Goal: Information Seeking & Learning: Find specific fact

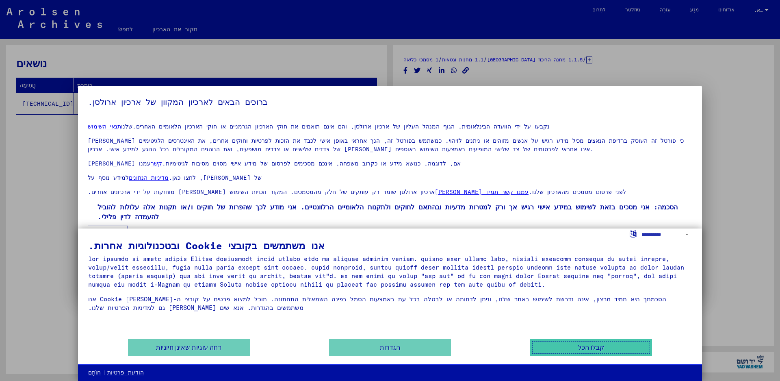
click at [598, 344] on font "קבלו הכל" at bounding box center [591, 347] width 26 height 7
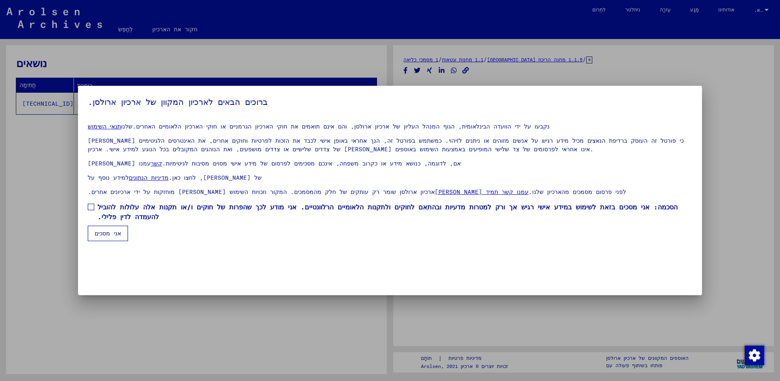
click at [94, 210] on span at bounding box center [91, 207] width 7 height 7
click at [101, 237] on font "אני מסכים" at bounding box center [108, 233] width 26 height 7
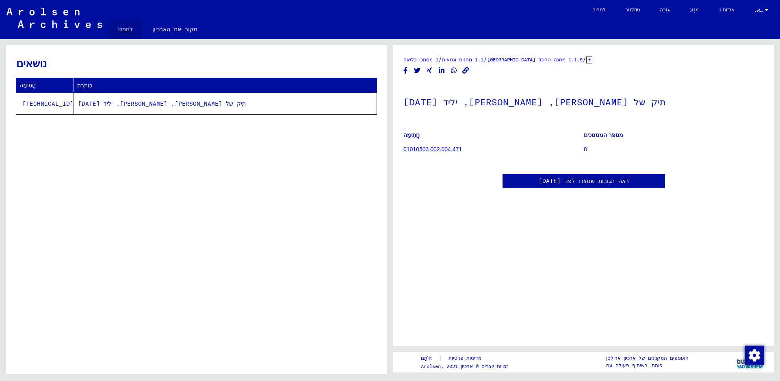
click at [122, 27] on font "לְחַפֵּשׂ" at bounding box center [125, 29] width 15 height 7
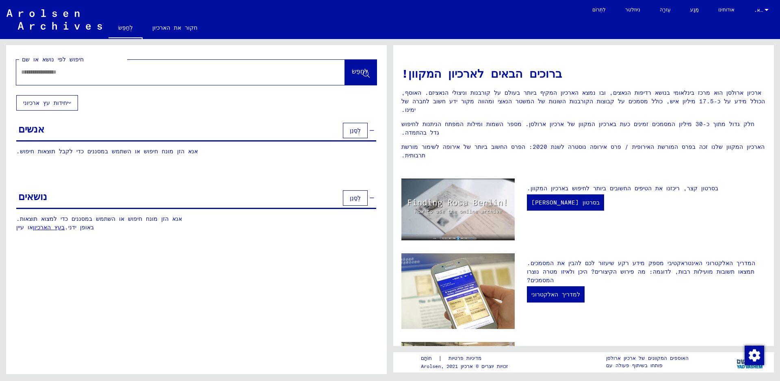
click at [26, 71] on input "text" at bounding box center [170, 72] width 299 height 9
type input "**********"
click at [359, 69] on font "לְחַפֵּשׂ" at bounding box center [360, 71] width 16 height 8
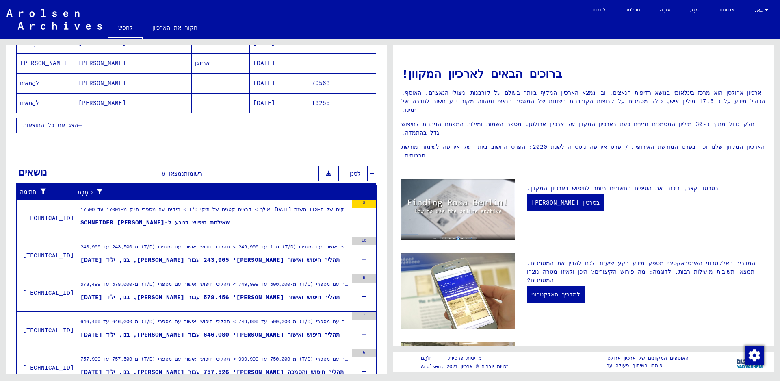
scroll to position [188, 0]
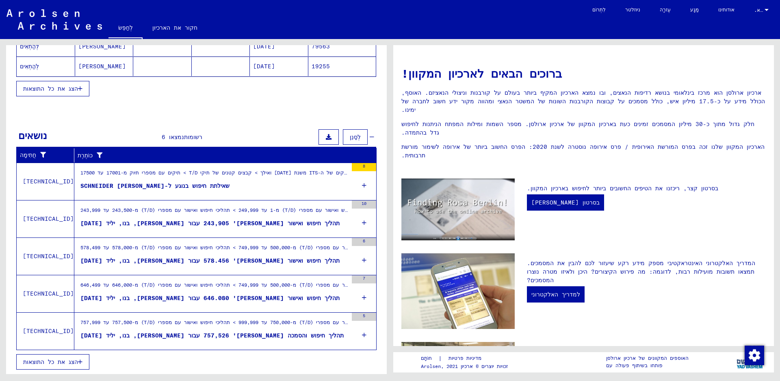
click at [81, 356] on button "הצג את כל התוצאות" at bounding box center [52, 361] width 73 height 15
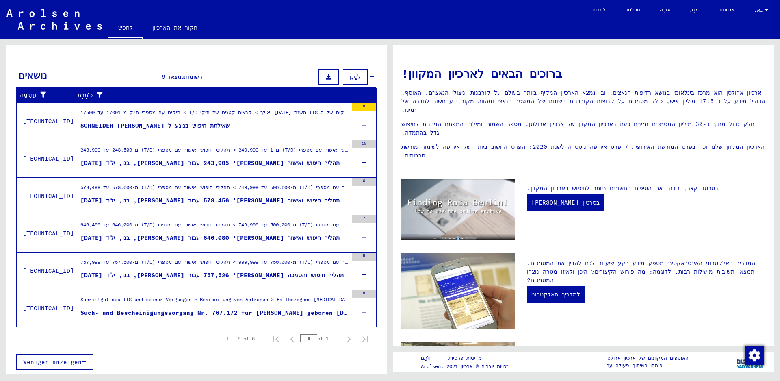
scroll to position [101, 0]
click at [343, 336] on icon "עמוד הבא" at bounding box center [348, 338] width 11 height 11
click at [270, 338] on icon "עמוד ראשון" at bounding box center [275, 338] width 11 height 11
click at [360, 338] on icon "עמוד אחרון" at bounding box center [365, 338] width 11 height 11
click at [290, 338] on icon "עמוד קודם" at bounding box center [292, 339] width 4 height 6
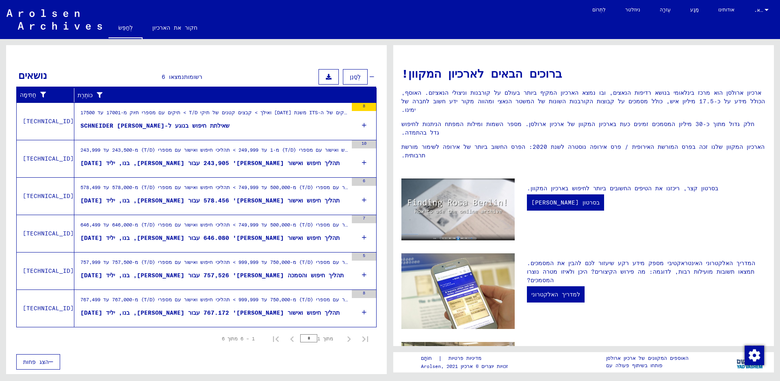
click at [343, 338] on icon "עמוד הבא" at bounding box center [348, 338] width 11 height 11
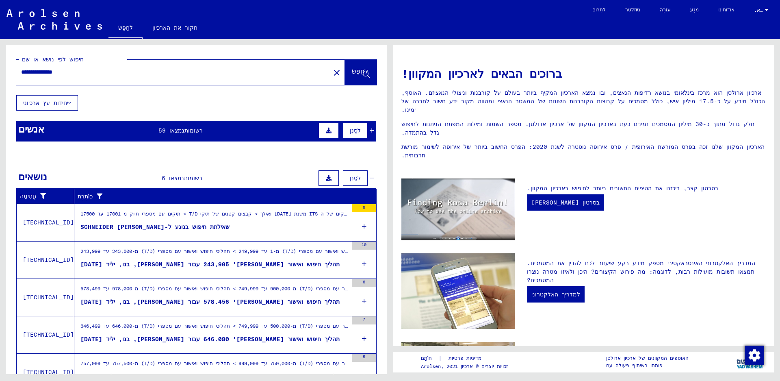
click at [352, 71] on font "לְחַפֵּשׂ" at bounding box center [360, 71] width 16 height 8
click at [184, 130] on font "רשומות" at bounding box center [193, 130] width 18 height 7
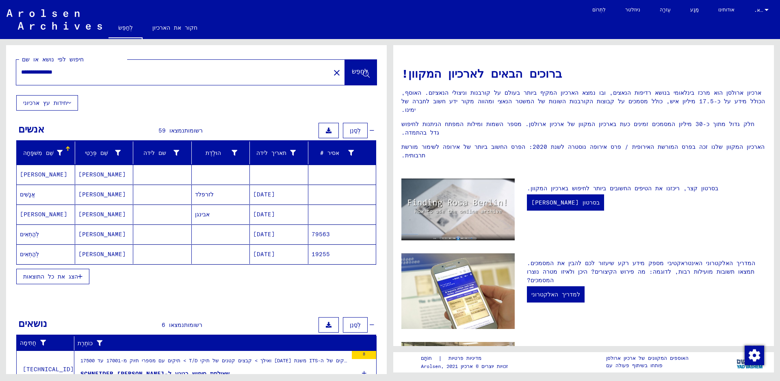
click at [82, 275] on icon "button" at bounding box center [80, 276] width 4 height 6
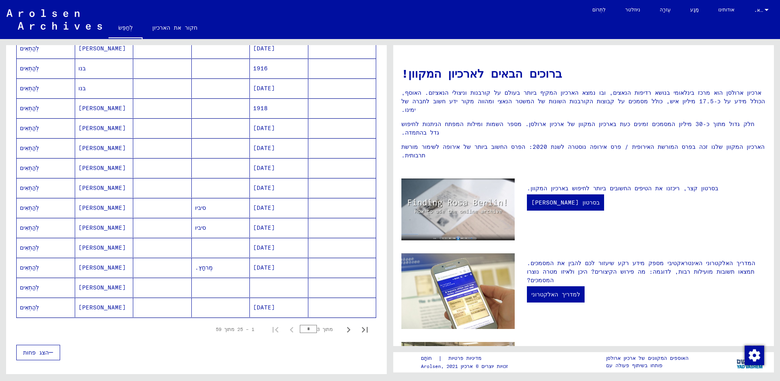
scroll to position [406, 0]
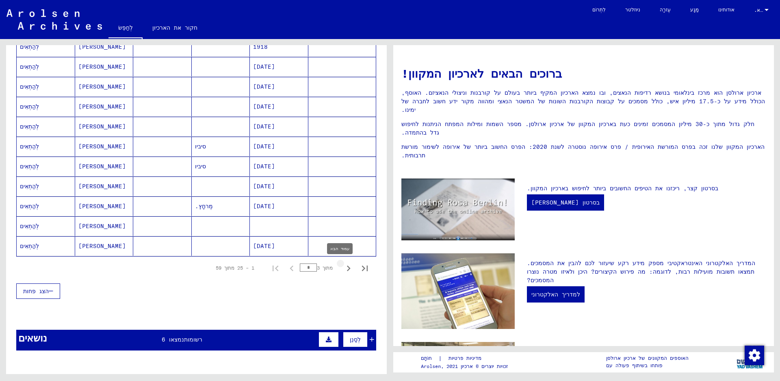
click at [343, 267] on icon "עמוד הבא" at bounding box center [348, 267] width 11 height 11
type input "*"
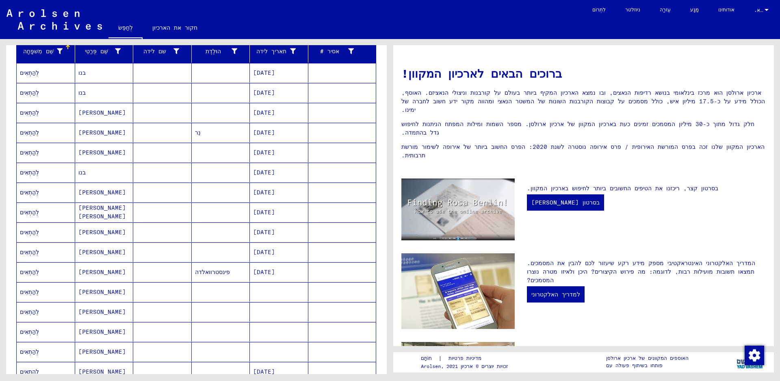
scroll to position [0, 0]
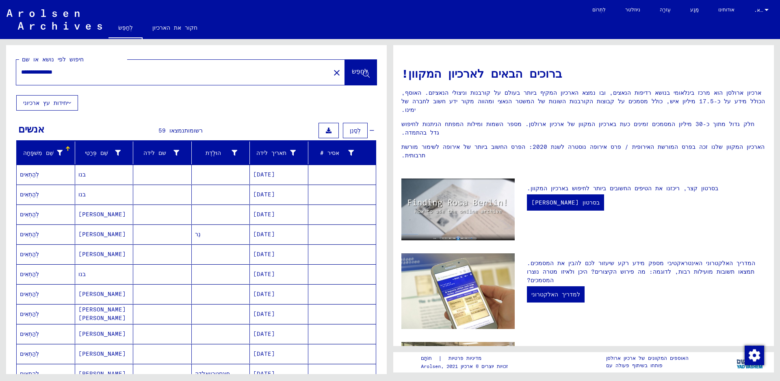
drag, startPoint x: 76, startPoint y: 70, endPoint x: 41, endPoint y: 74, distance: 34.3
click at [41, 74] on input "**********" at bounding box center [170, 72] width 299 height 9
click at [352, 70] on font "לְחַפֵּשׂ" at bounding box center [360, 71] width 16 height 8
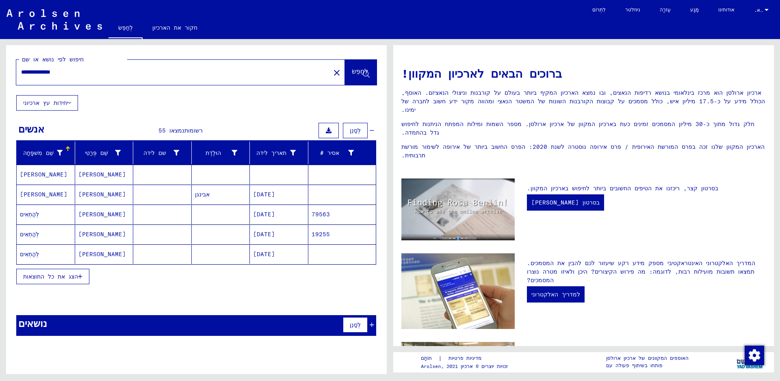
click at [82, 272] on button "הצג את כל התוצאות" at bounding box center [52, 276] width 73 height 15
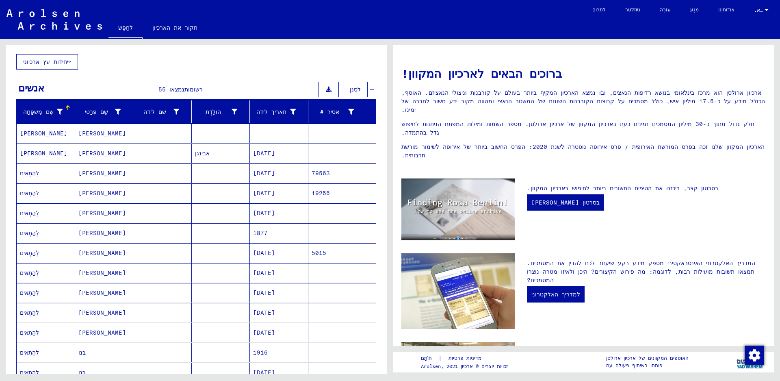
scroll to position [41, 0]
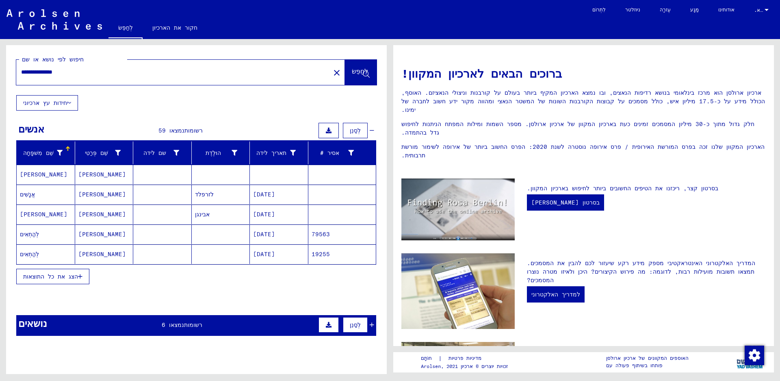
click at [33, 73] on input "**********" at bounding box center [170, 72] width 299 height 9
type input "**********"
click at [353, 72] on font "לְחַפֵּשׂ" at bounding box center [360, 71] width 16 height 8
